Goal: Communication & Community: Answer question/provide support

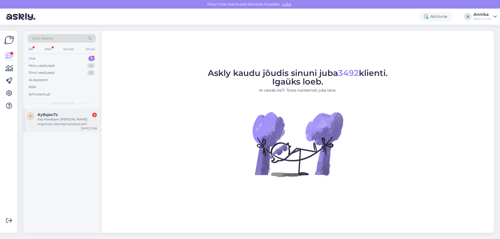
click at [63, 123] on div "Kas Perekaart annab ka majutuse võtmisel soodustust? Oleme huvitatud ööbimisest…" at bounding box center [67, 121] width 59 height 9
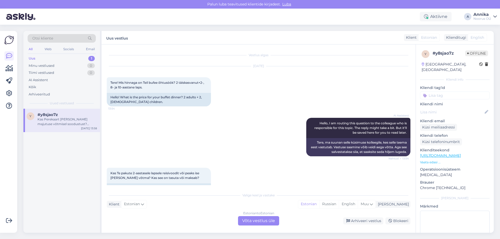
scroll to position [67, 0]
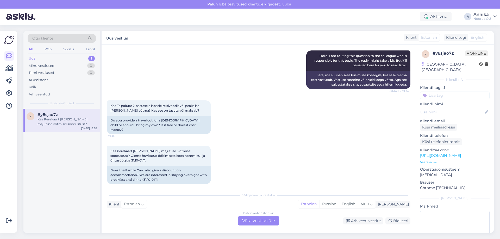
click at [260, 213] on div "Estonian to Estonian" at bounding box center [258, 213] width 31 height 5
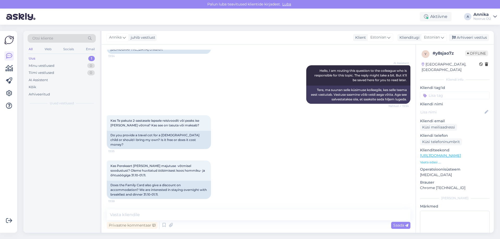
scroll to position [48, 0]
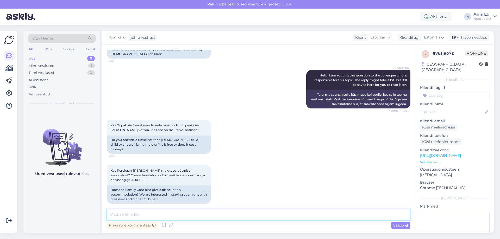
drag, startPoint x: 206, startPoint y: 213, endPoint x: 77, endPoint y: 221, distance: 130.0
click at [206, 213] on textarea at bounding box center [259, 215] width 304 height 11
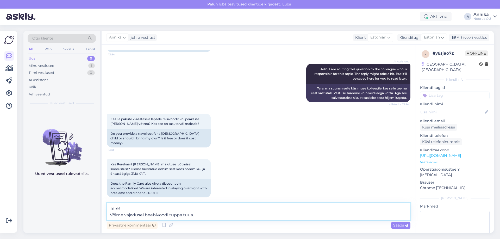
scroll to position [61, 0]
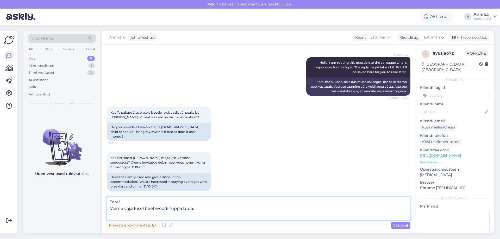
click at [170, 214] on textarea "Tere! Võime vajadusel beebivoodi tuppa tuua." at bounding box center [259, 209] width 304 height 24
click at [169, 209] on textarea "Tere! Võime vajadusel beebivoodi tuppa tuua." at bounding box center [259, 209] width 304 height 24
click at [157, 213] on textarea "Tere! Võime vajadusel beebivoodi tasuta tuppa tuua." at bounding box center [259, 209] width 304 height 24
click at [352, 216] on textarea "Tere! Võime vajadusel beebivoodi tasuta tuppa tuua. Kahjuks annab Perekaart soo…" at bounding box center [259, 209] width 304 height 24
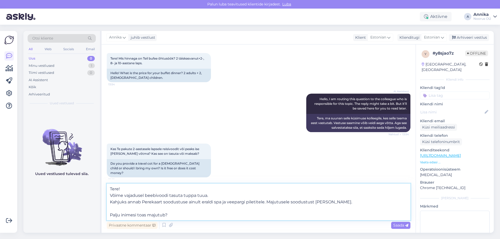
scroll to position [74, 0]
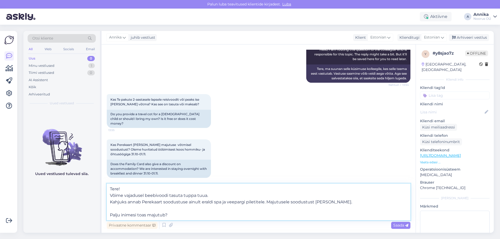
drag, startPoint x: 139, startPoint y: 213, endPoint x: 109, endPoint y: 213, distance: 30.0
click at [109, 213] on textarea "Tere! Võime vajadusel beebivoodi tasuta tuppa tuua. Kahjuks annab Perekaart soo…" at bounding box center [259, 202] width 304 height 37
click at [171, 216] on textarea "Tere! Võime vajadusel beebivoodi tasuta tuppa tuua. Kahjuks annab Perekaart soo…" at bounding box center [259, 202] width 304 height 37
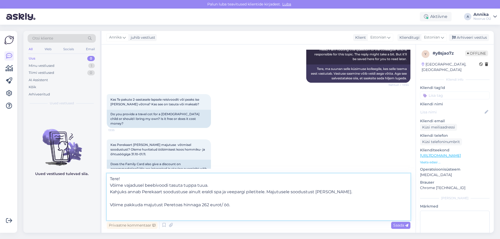
paste textarea "Pakett sisaldab: • Majutus • Hommikusöök • Õhtusöök (kella 18:00 kuni kella 20:…"
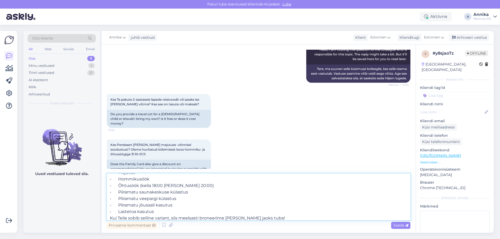
scroll to position [61, 0]
click at [157, 203] on textarea "Tere! Võime vajadusel beebivoodi tasuta tuppa tuua. Kahjuks annab Perekaart soo…" at bounding box center [259, 197] width 304 height 47
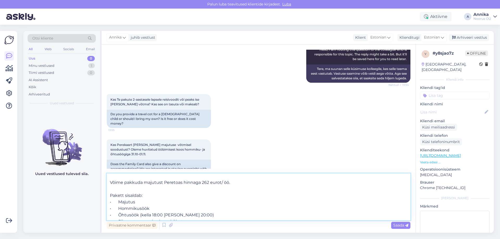
scroll to position [0, 0]
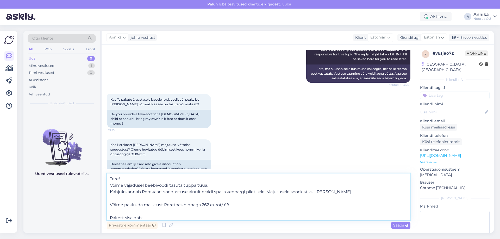
click at [152, 178] on textarea "Tere! Võime vajadusel beebivoodi tasuta tuppa tuua. Kahjuks annab Perekaart soo…" at bounding box center [259, 197] width 304 height 47
click at [115, 201] on textarea "Tere! Võime vajadusel beebivoodi tasuta tuppa tuua. Kahjuks annab Perekaart soo…" at bounding box center [259, 197] width 304 height 47
click at [120, 210] on textarea "Tere! Võime vajadusel beebivoodi tasuta tuppa tuua. Kahjuks annab Perekaart soo…" at bounding box center [259, 197] width 304 height 47
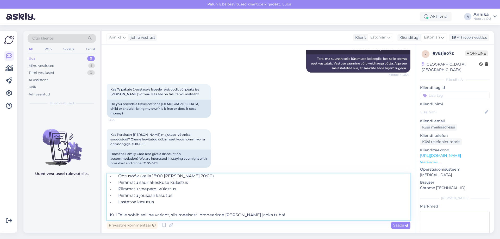
scroll to position [61, 0]
type textarea "Tere! Võime vajadusel beebivoodi tasuta tuppa tuua. Kahjuks annab Perekaart soo…"
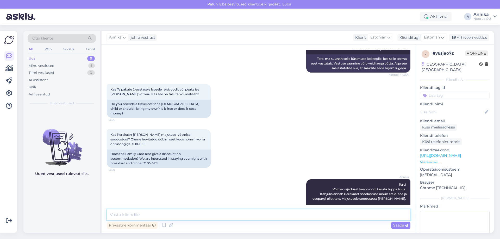
scroll to position [0, 0]
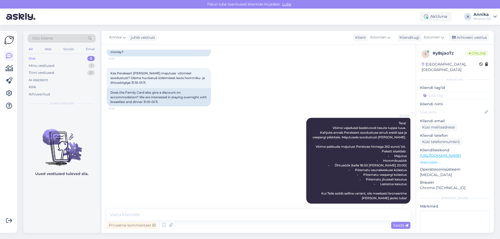
click at [204, 122] on div "Annika Tere! Võime vajadusel beebivoodi tasuta tuppa tuua. Kahjuks annab Pereka…" at bounding box center [259, 160] width 304 height 97
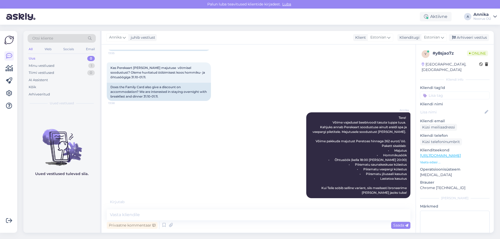
scroll to position [145, 0]
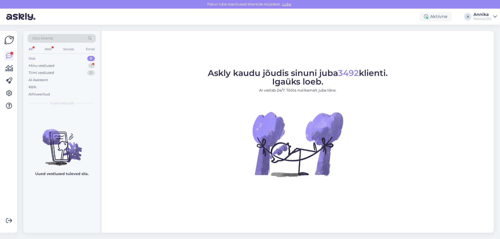
click at [57, 62] on div "Uus 0" at bounding box center [62, 58] width 68 height 7
click at [59, 64] on div "Minu vestlused 1" at bounding box center [62, 65] width 68 height 7
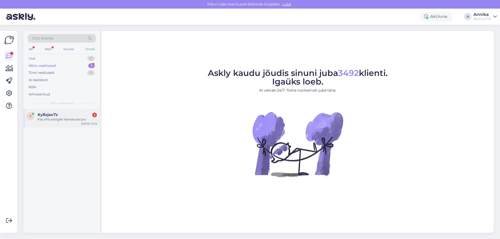
click at [58, 120] on div "Kas õhtusöögile lisanduvad joo" at bounding box center [67, 119] width 59 height 5
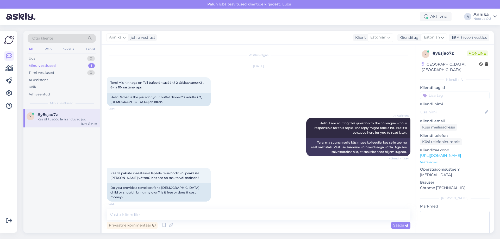
scroll to position [195, 0]
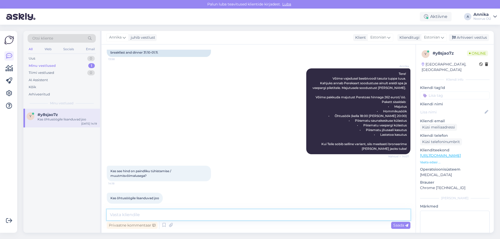
click at [142, 213] on textarea at bounding box center [259, 215] width 304 height 11
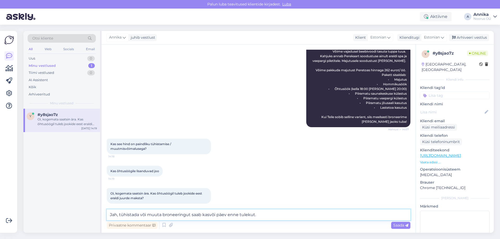
click at [278, 211] on textarea "Jah, tühistada või muuta broneeringut saab kasvõi päev enne tulekut." at bounding box center [259, 215] width 304 height 11
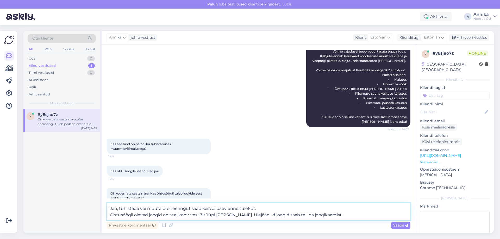
type textarea "Jah, tühistada või muuta broneeringut saab kasvõi päev enne tulekut. Õhtusöögil…"
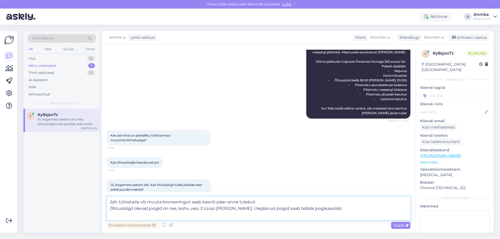
scroll to position [235, 0]
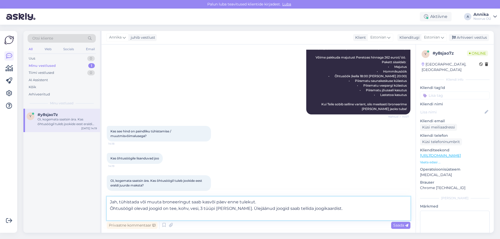
click at [159, 213] on textarea "Jah, tühistada või muuta broneeringut saab kasvõi päev enne tulekut. Õhtusöögil…" at bounding box center [259, 209] width 304 height 24
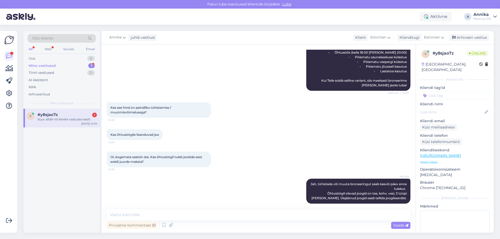
scroll to position [281, 0]
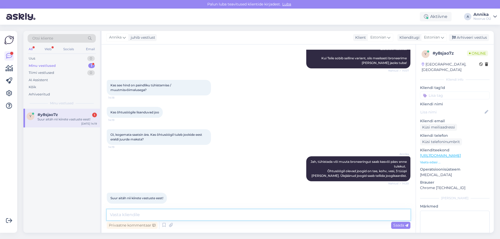
drag, startPoint x: 173, startPoint y: 213, endPoint x: 169, endPoint y: 215, distance: 5.1
click at [173, 213] on textarea at bounding box center [259, 215] width 304 height 11
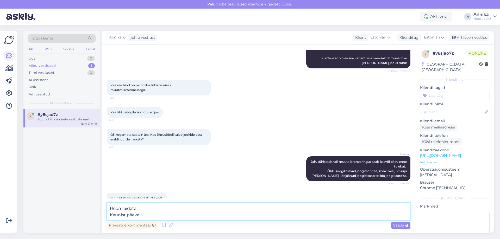
type textarea "Rõõm aidata! Kaunist päeva! :)"
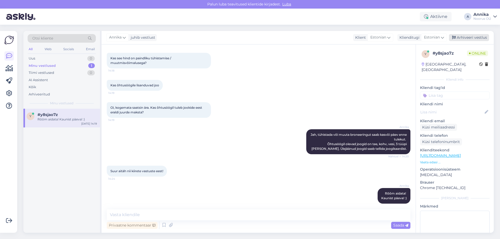
click at [470, 35] on div "Arhiveeri vestlus" at bounding box center [469, 37] width 40 height 7
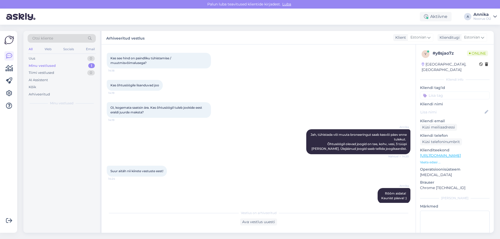
scroll to position [310, 0]
